Goal: Information Seeking & Learning: Learn about a topic

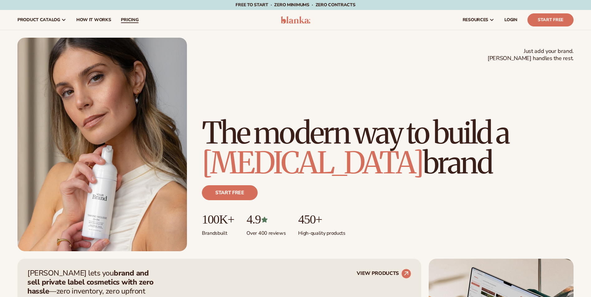
click at [128, 17] on span "pricing" at bounding box center [129, 19] width 17 height 5
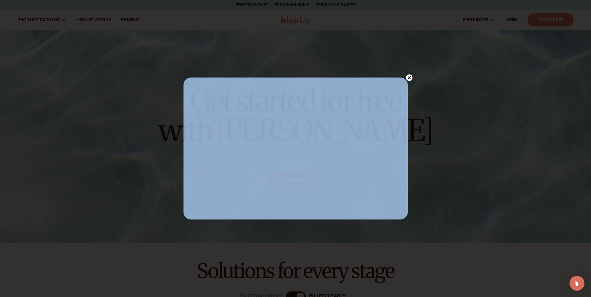
click at [410, 76] on circle at bounding box center [409, 77] width 7 height 7
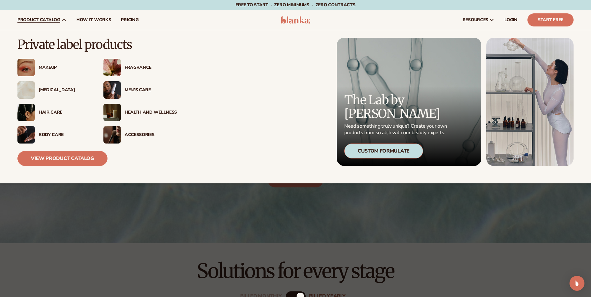
click at [135, 66] on div "Fragrance" at bounding box center [151, 67] width 52 height 5
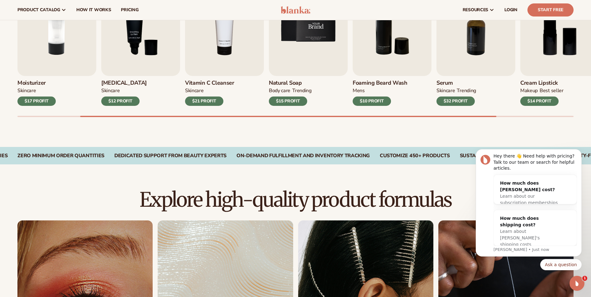
scroll to position [156, 0]
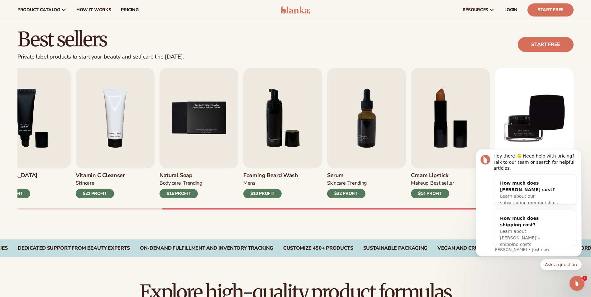
click at [588, 119] on div "Lip Gloss MAKEUP $16 PROFIT Moisturizer SKINCARE $17 PROFIT SKINCARE mens" at bounding box center [303, 139] width 573 height 142
click at [390, 211] on div "Best sellers Private label products to start your beauty and self care line tod…" at bounding box center [295, 126] width 591 height 228
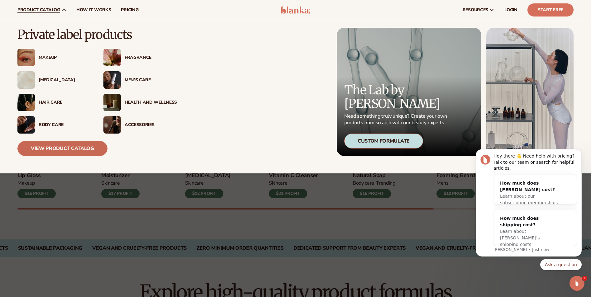
click at [89, 155] on link "View Product Catalog" at bounding box center [62, 148] width 90 height 15
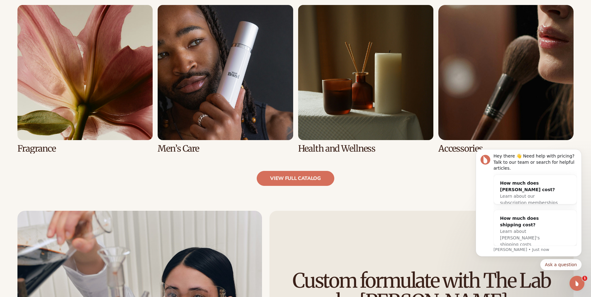
scroll to position [623, 0]
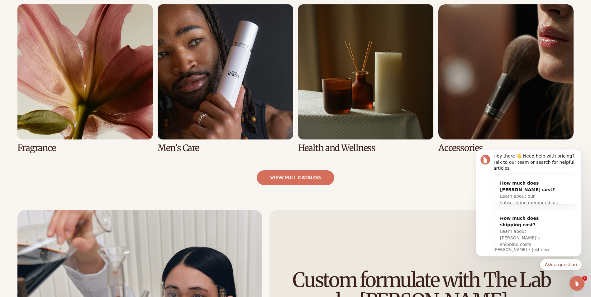
click at [116, 133] on link "5 / 8" at bounding box center [84, 78] width 135 height 149
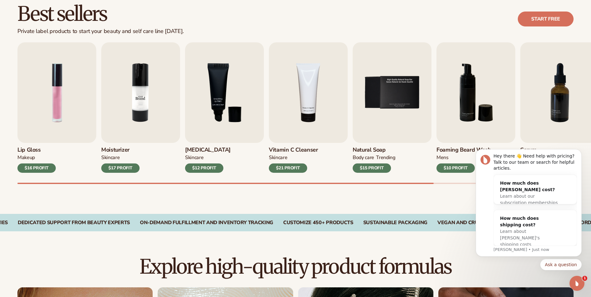
scroll to position [187, 0]
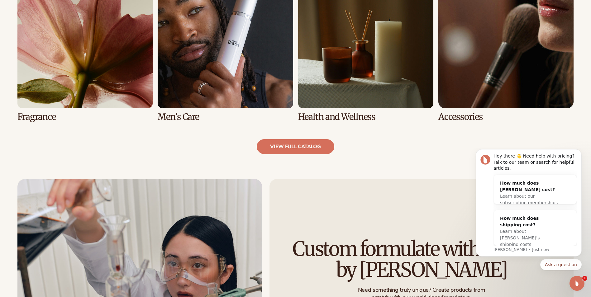
click at [80, 98] on link "5 / 8" at bounding box center [84, 47] width 135 height 149
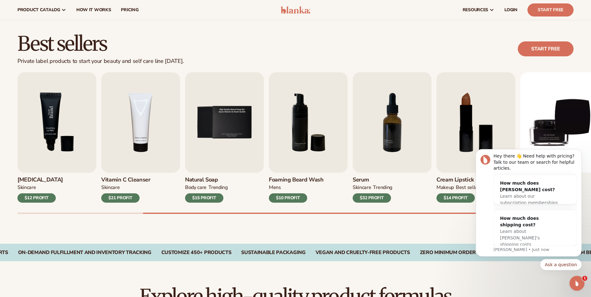
scroll to position [0, 0]
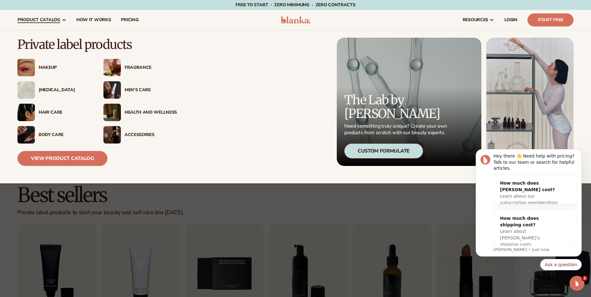
click at [122, 91] on div "Men’s Care" at bounding box center [149, 90] width 56 height 5
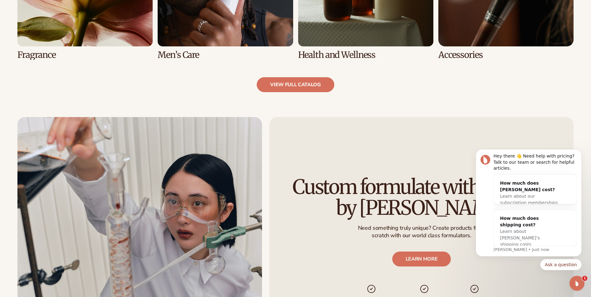
scroll to position [716, 0]
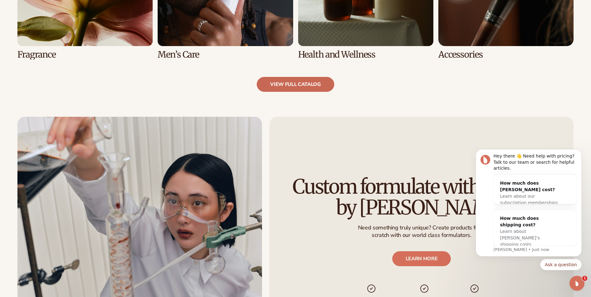
click at [301, 90] on link "view full catalog" at bounding box center [296, 84] width 78 height 15
